Goal: Task Accomplishment & Management: Manage account settings

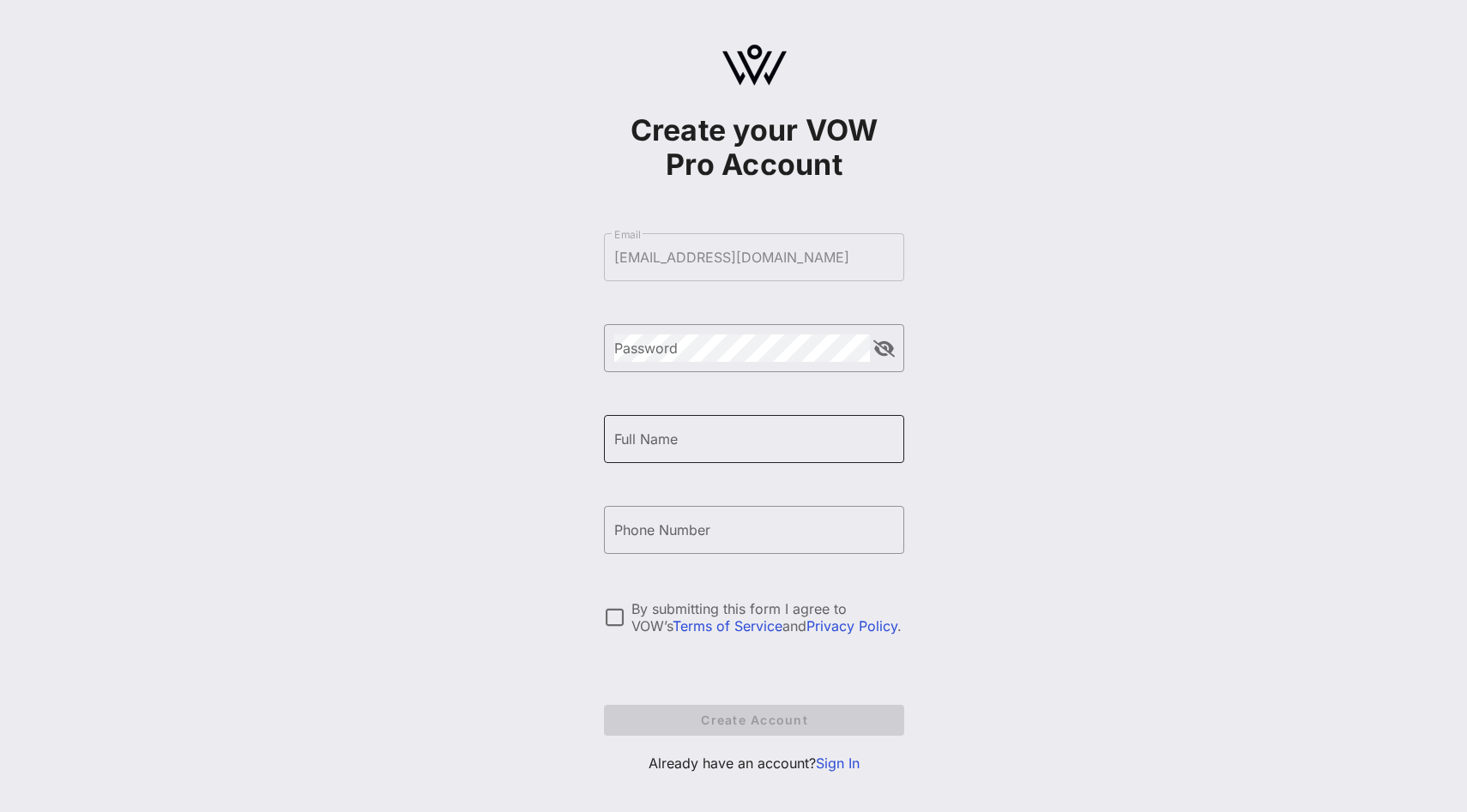
click at [755, 445] on input "Full Name" at bounding box center [754, 439] width 280 height 27
type input "[PERSON_NAME]"
type input "[PHONE_NUMBER]"
click at [613, 618] on div at bounding box center [614, 617] width 29 height 29
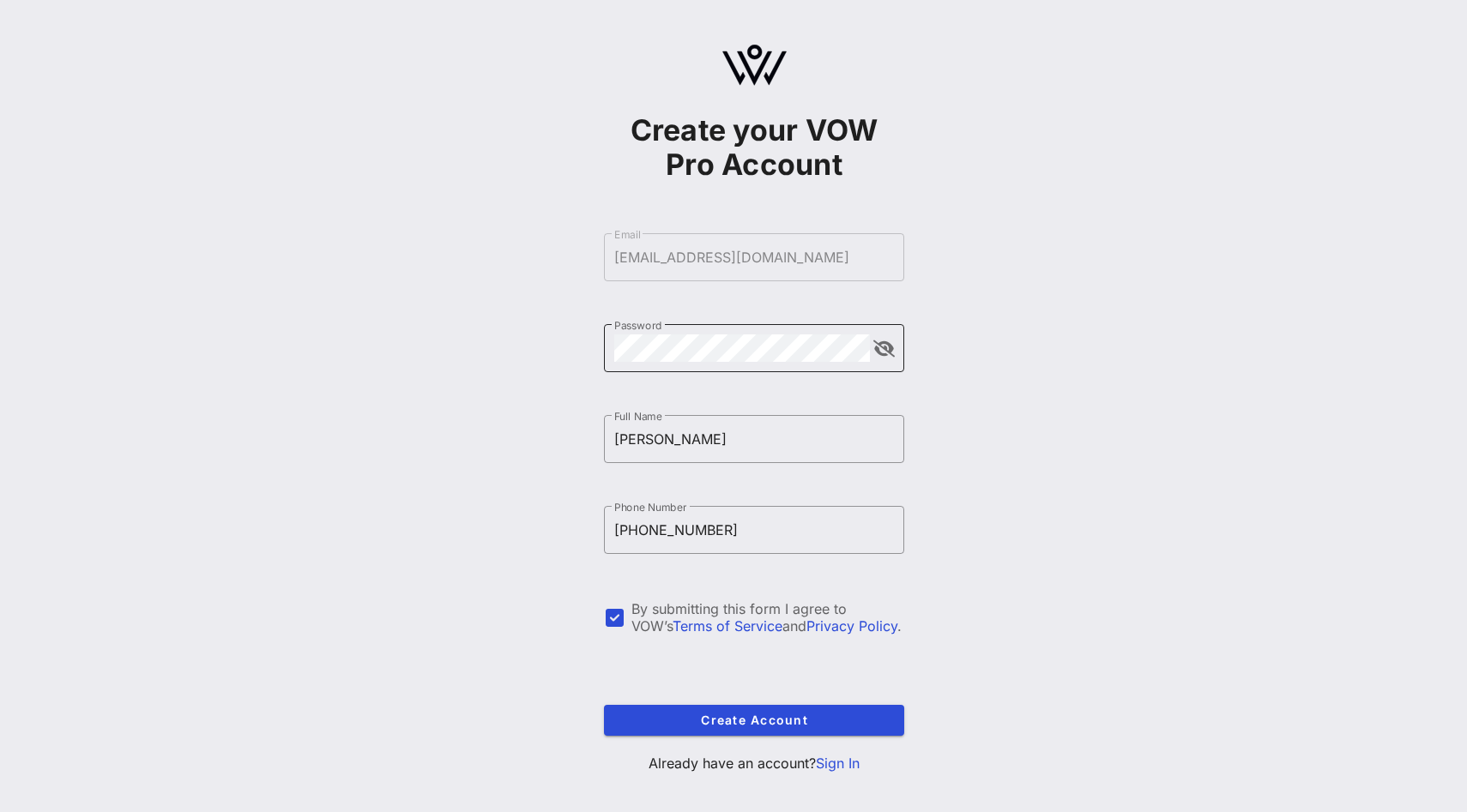
click at [882, 356] on button "append icon" at bounding box center [884, 349] width 21 height 18
click at [794, 726] on span "Create Account" at bounding box center [754, 720] width 273 height 15
click at [809, 241] on form "​ Email [EMAIL_ADDRESS][DOMAIN_NAME] The email has already been taken. ​ Passwo…" at bounding box center [754, 485] width 300 height 537
click at [838, 774] on div "Create your VOW Pro Account ​ Email [EMAIL_ADDRESS][DOMAIN_NAME] The email has …" at bounding box center [754, 442] width 300 height 692
click at [836, 758] on link "Sign In" at bounding box center [838, 764] width 44 height 18
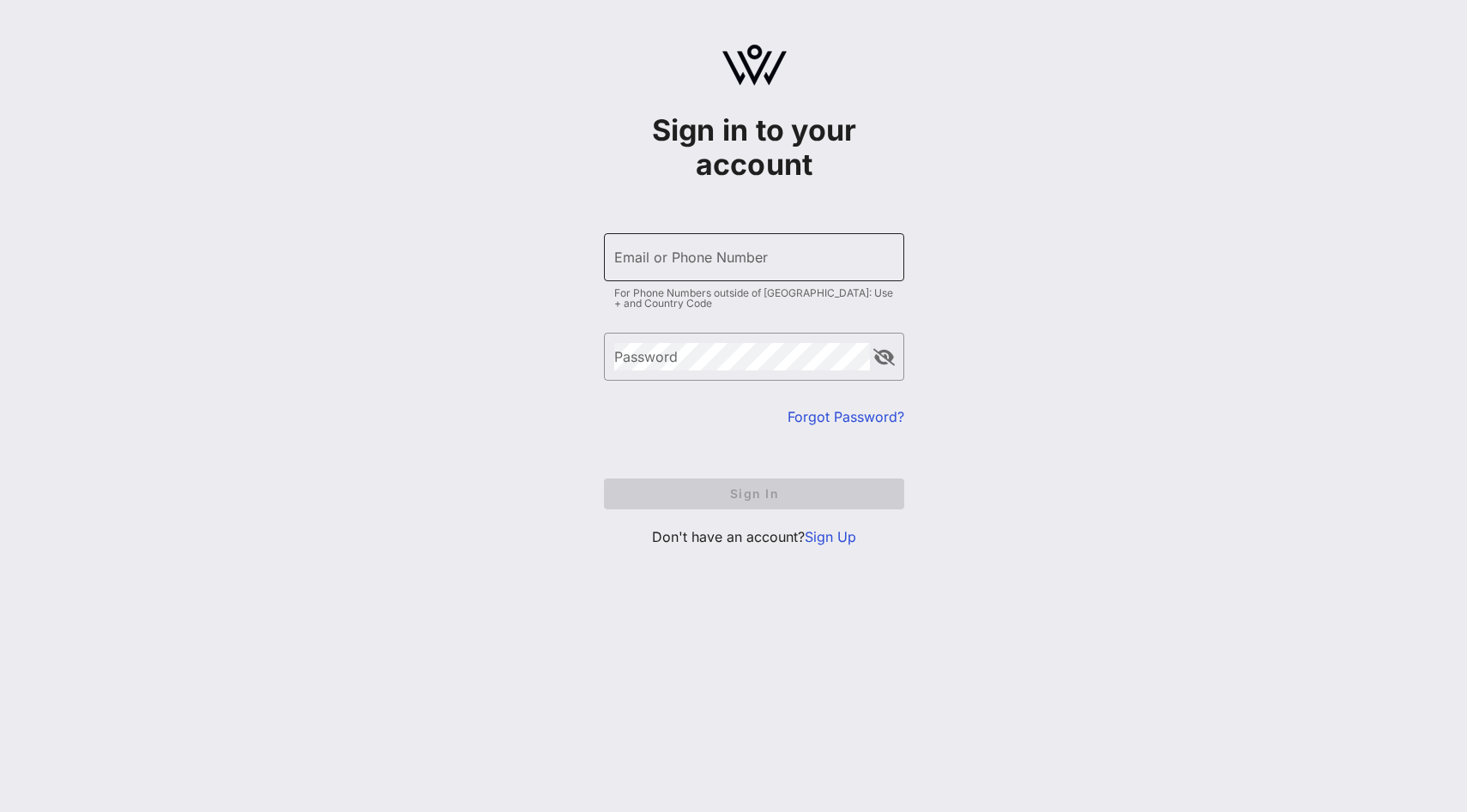
type input "[EMAIL_ADDRESS][DOMAIN_NAME]"
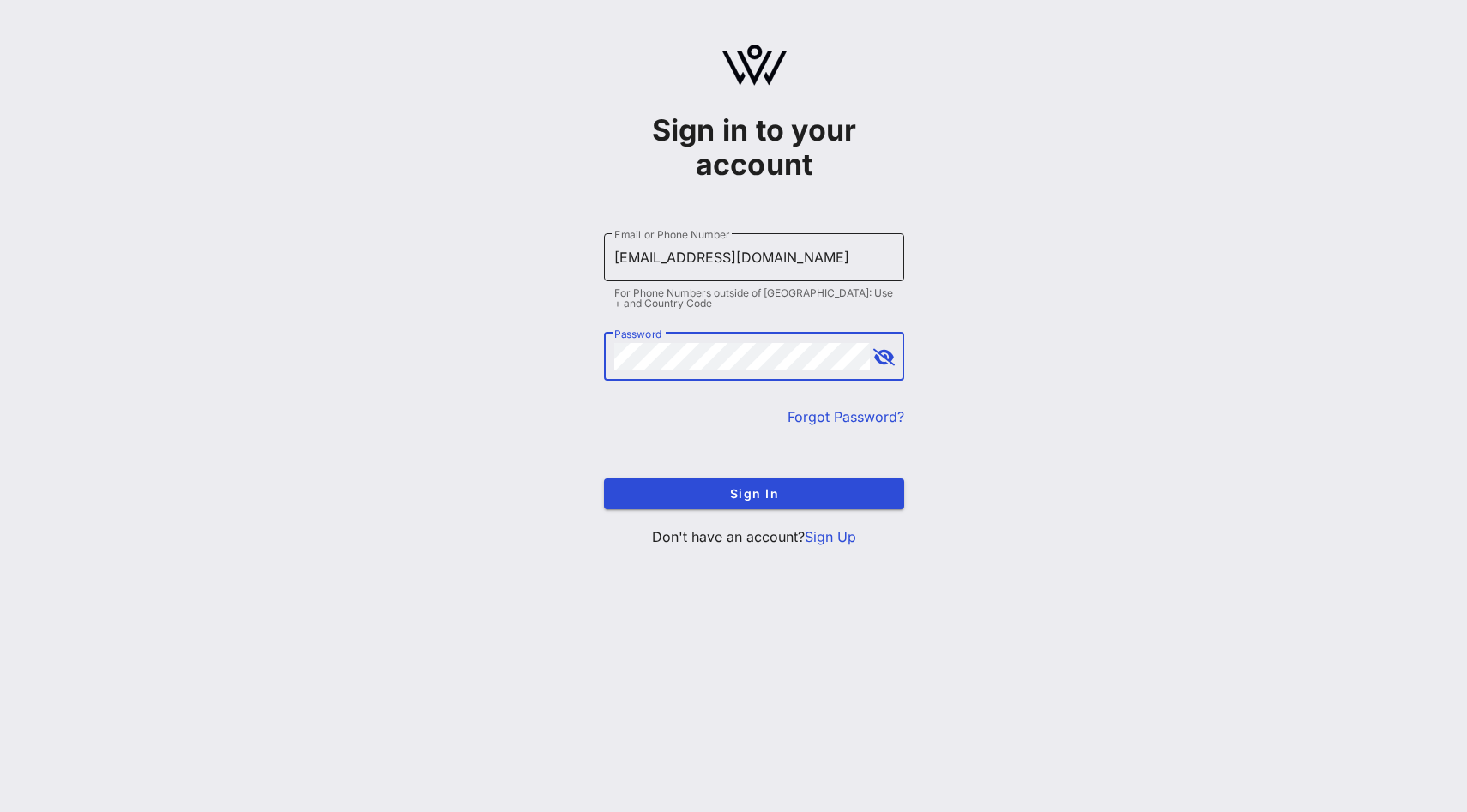
click at [694, 260] on input "[EMAIL_ADDRESS][DOMAIN_NAME]" at bounding box center [754, 256] width 280 height 27
click at [1050, 234] on div "Sign in to your account ​ Email or Phone Number [EMAIL_ADDRESS][DOMAIN_NAME] Fo…" at bounding box center [754, 303] width 1426 height 606
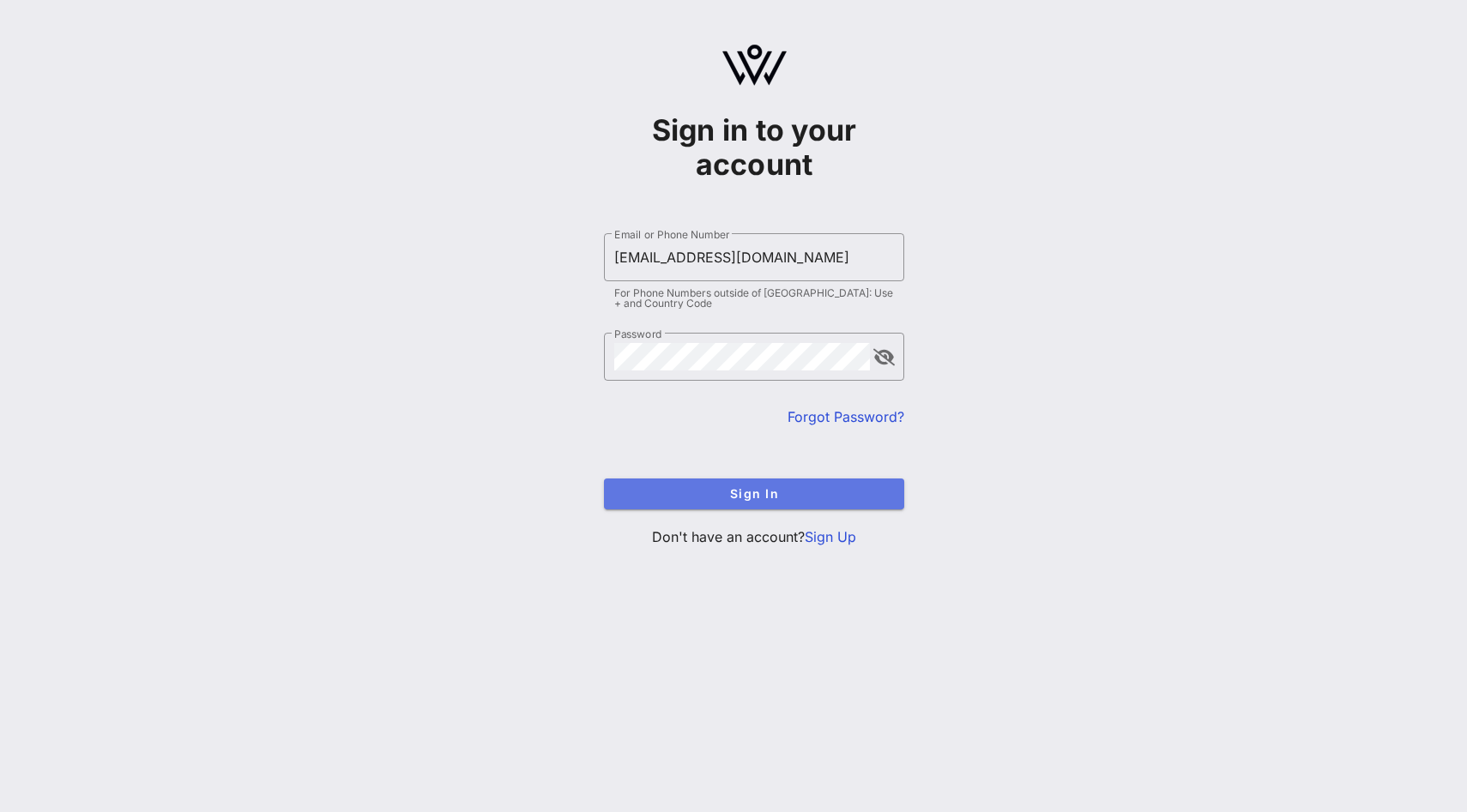
click at [711, 497] on span "Sign In" at bounding box center [754, 493] width 273 height 15
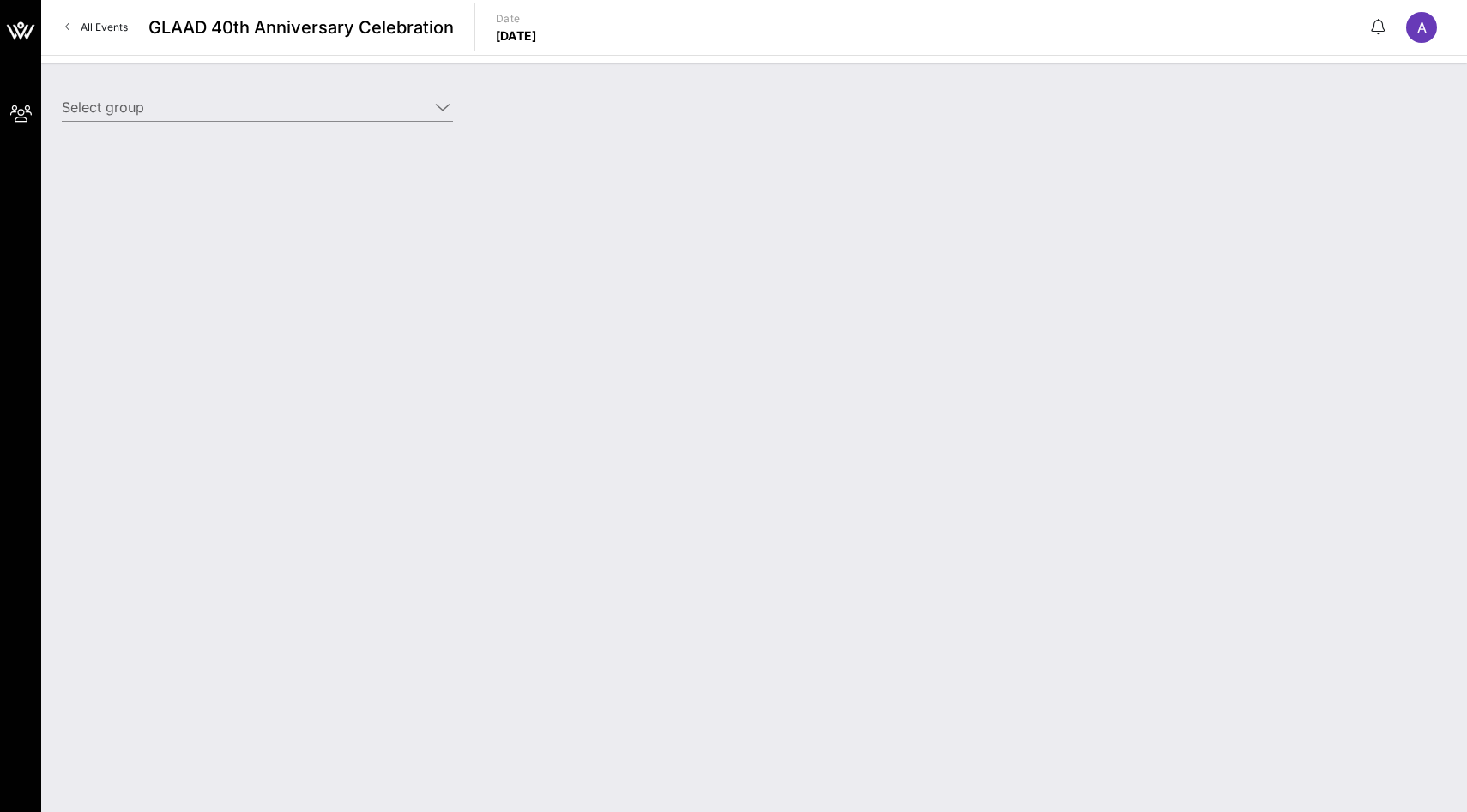
type input "[PERSON_NAME] ([PERSON_NAME]) [[PERSON_NAME], [EMAIL_ADDRESS][DOMAIN_NAME]]"
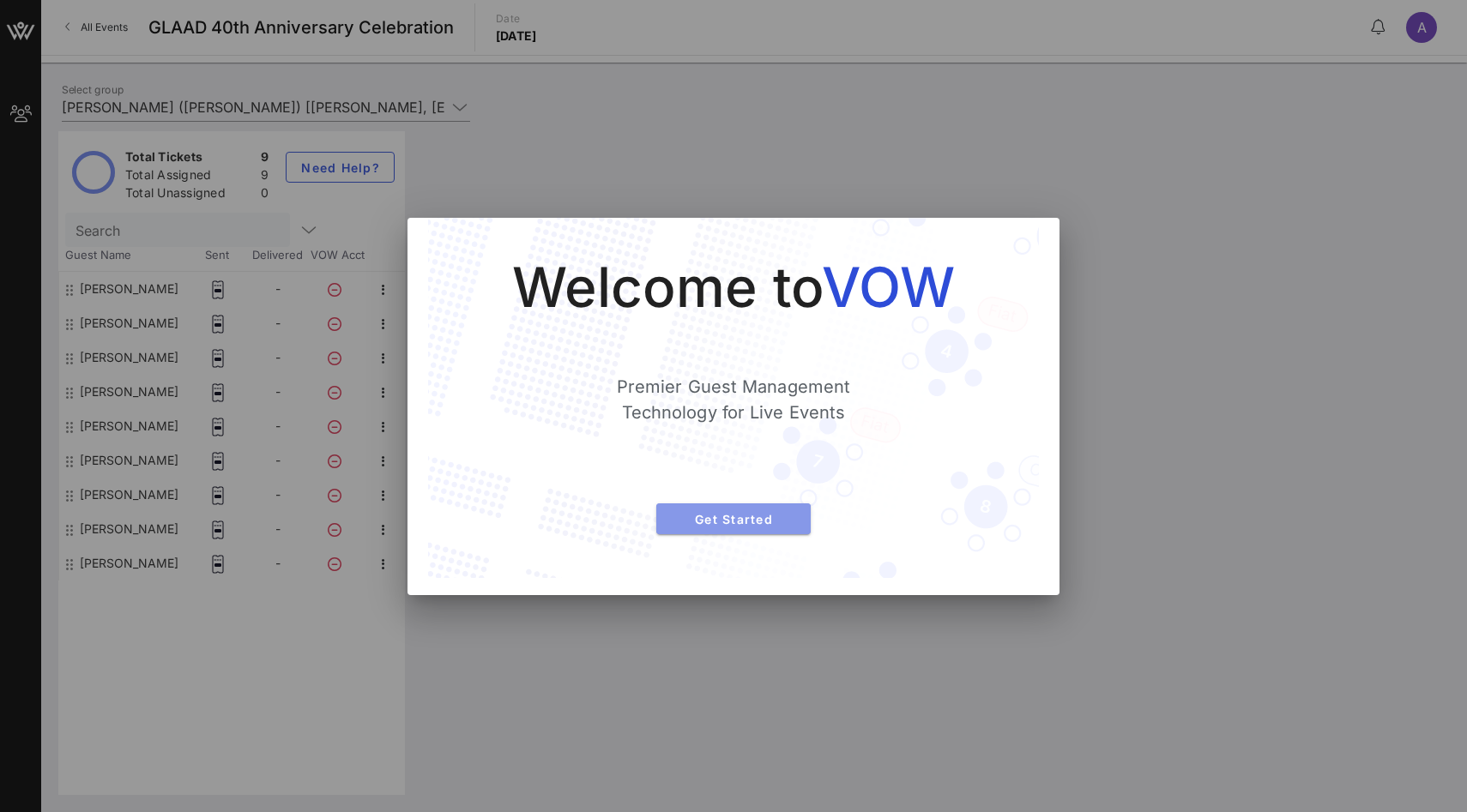
click at [760, 514] on span "Get Started" at bounding box center [733, 519] width 127 height 15
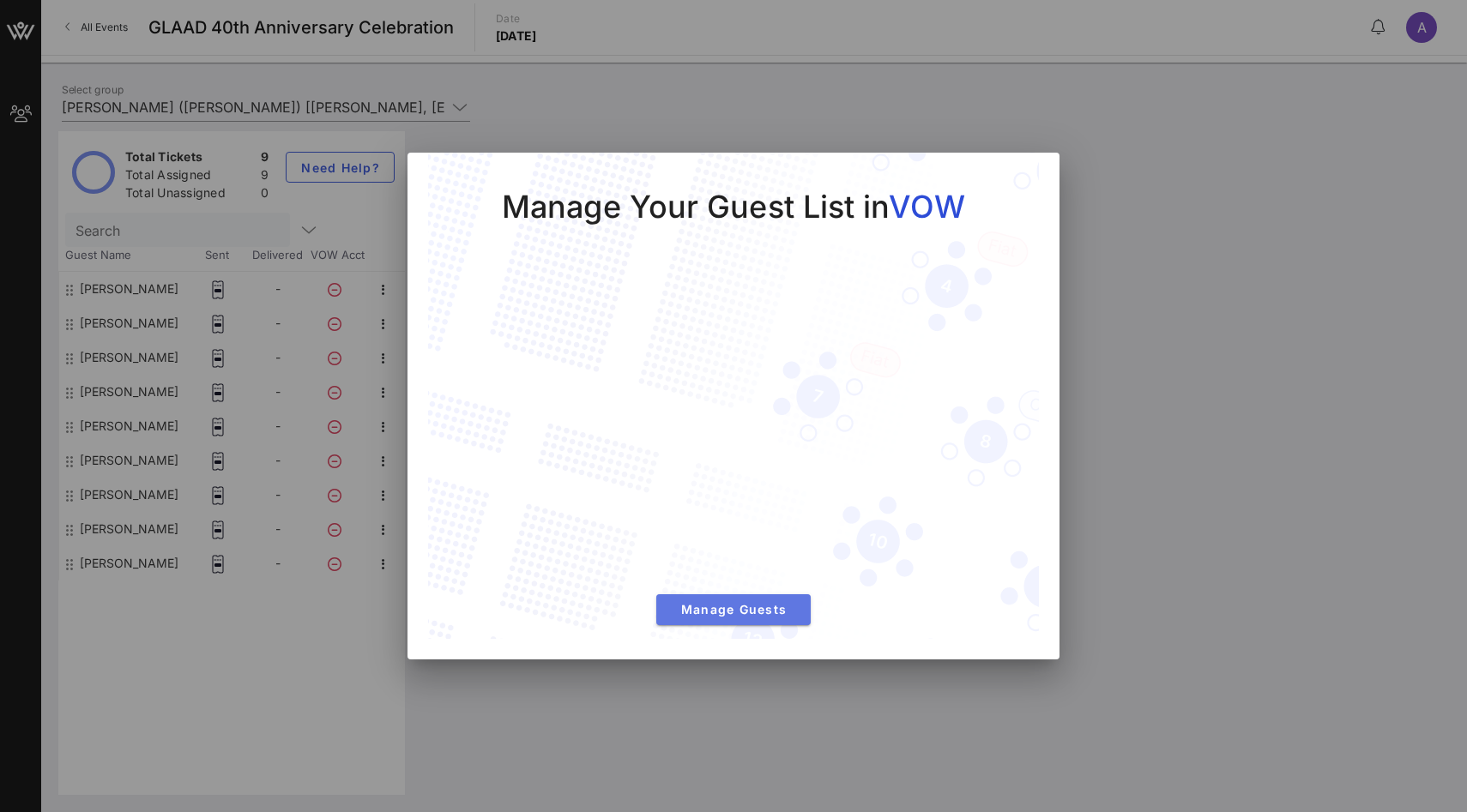
click at [723, 617] on button "Manage Guests" at bounding box center [733, 609] width 155 height 31
